Goal: Transaction & Acquisition: Subscribe to service/newsletter

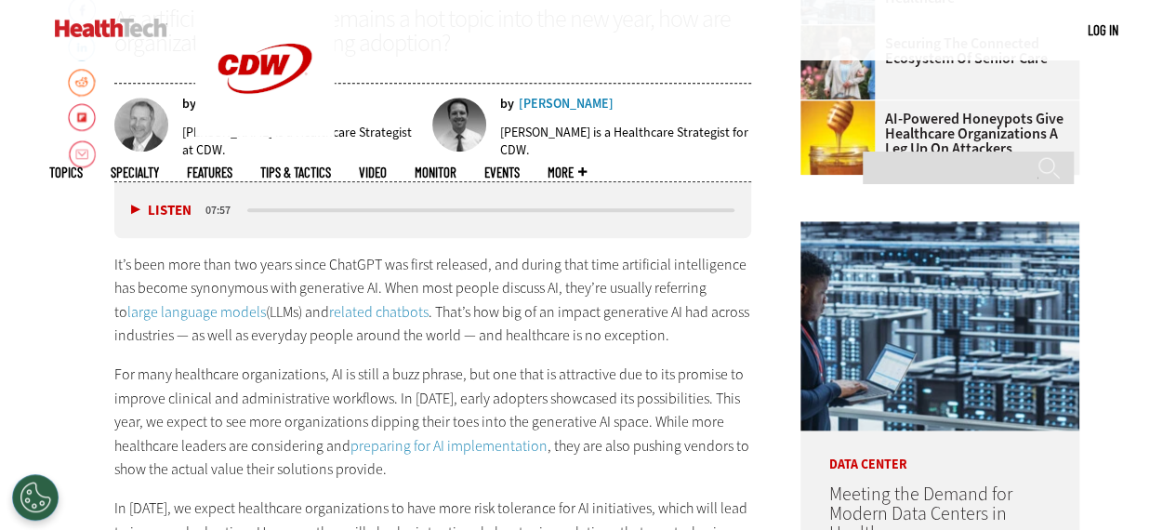
scroll to position [775, 0]
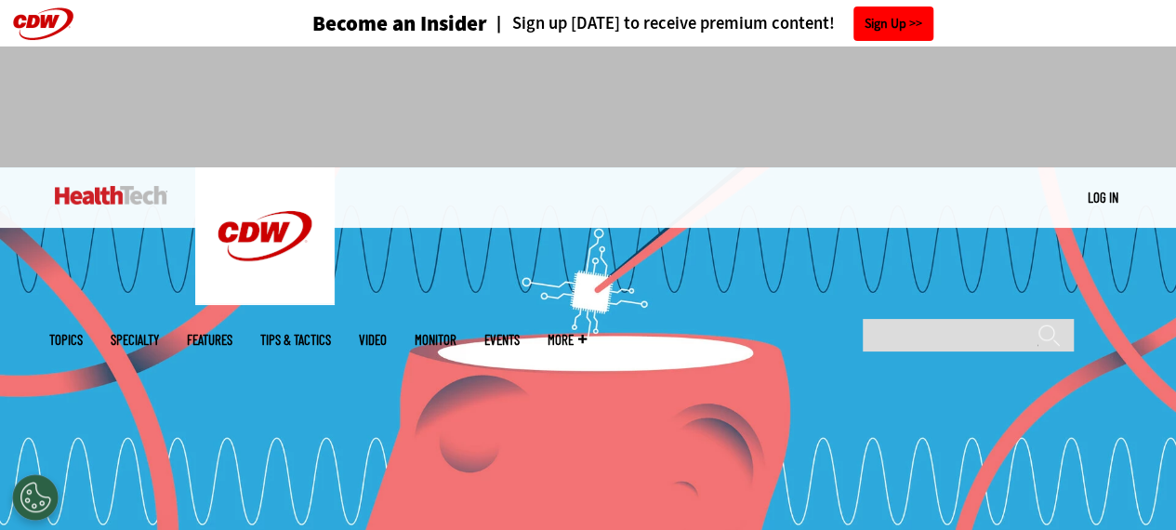
click at [891, 20] on link "Sign Up" at bounding box center [893, 24] width 80 height 34
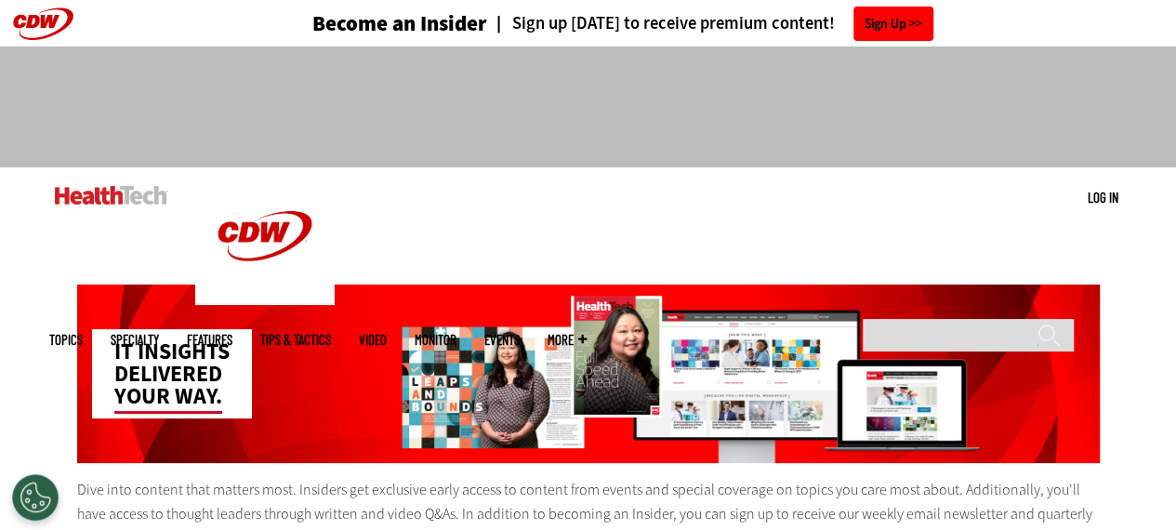
click at [888, 18] on link "Sign Up" at bounding box center [893, 24] width 80 height 34
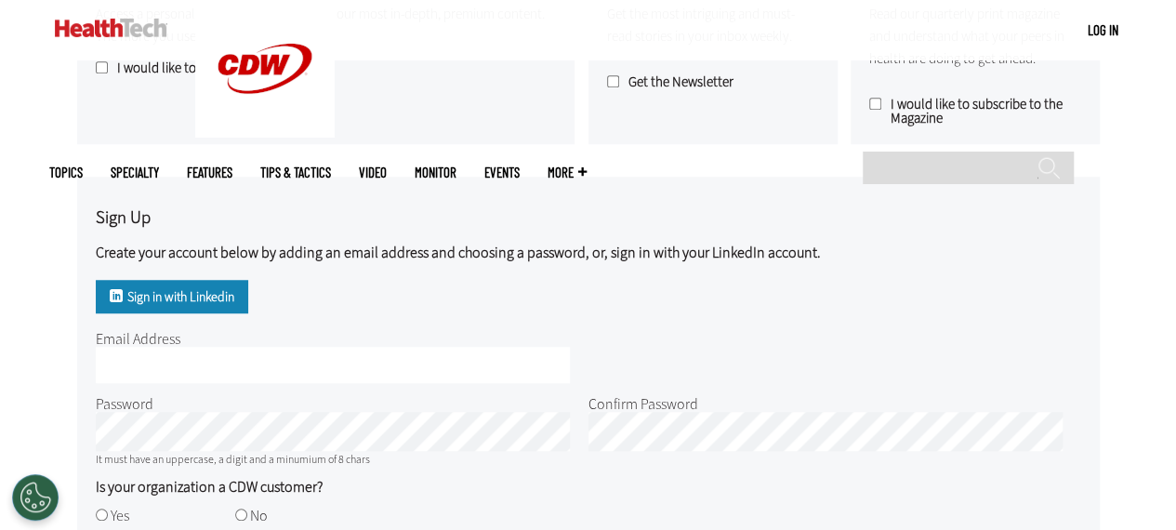
scroll to position [641, 0]
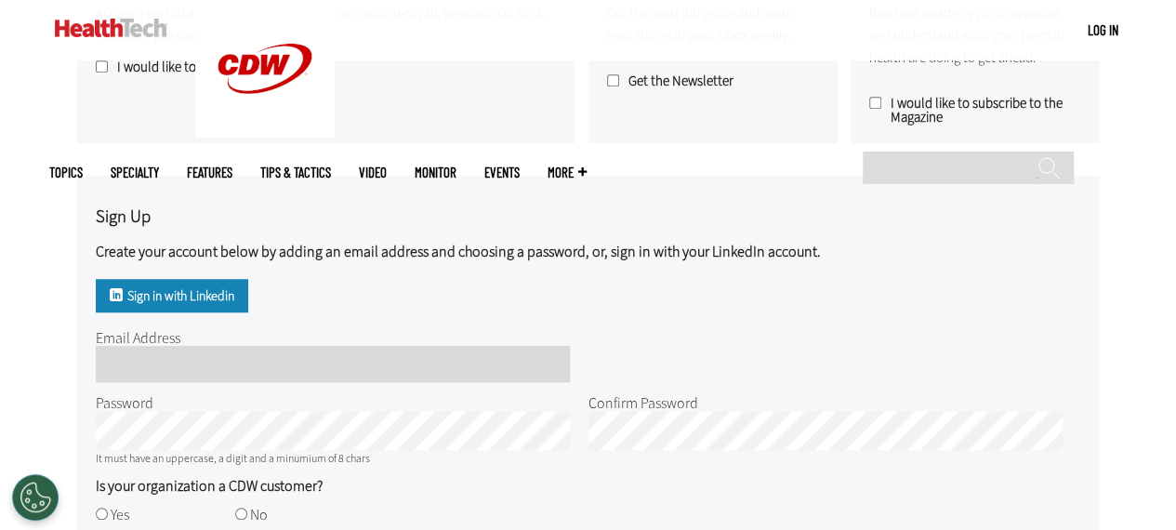
click at [138, 372] on input "Email Address" at bounding box center [333, 364] width 474 height 36
type input "**********"
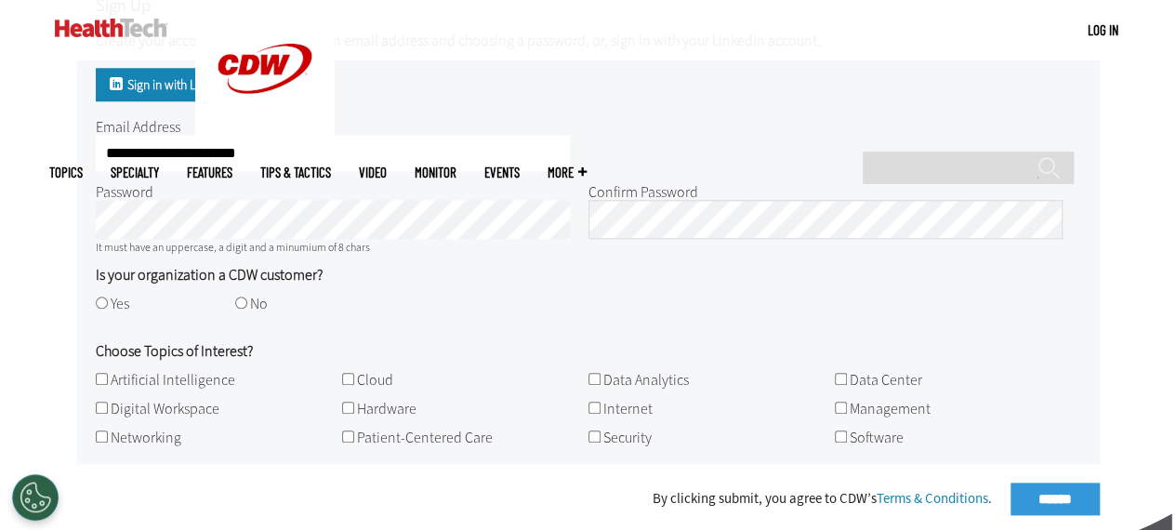
scroll to position [859, 0]
